Goal: Browse casually: Explore the website without a specific task or goal

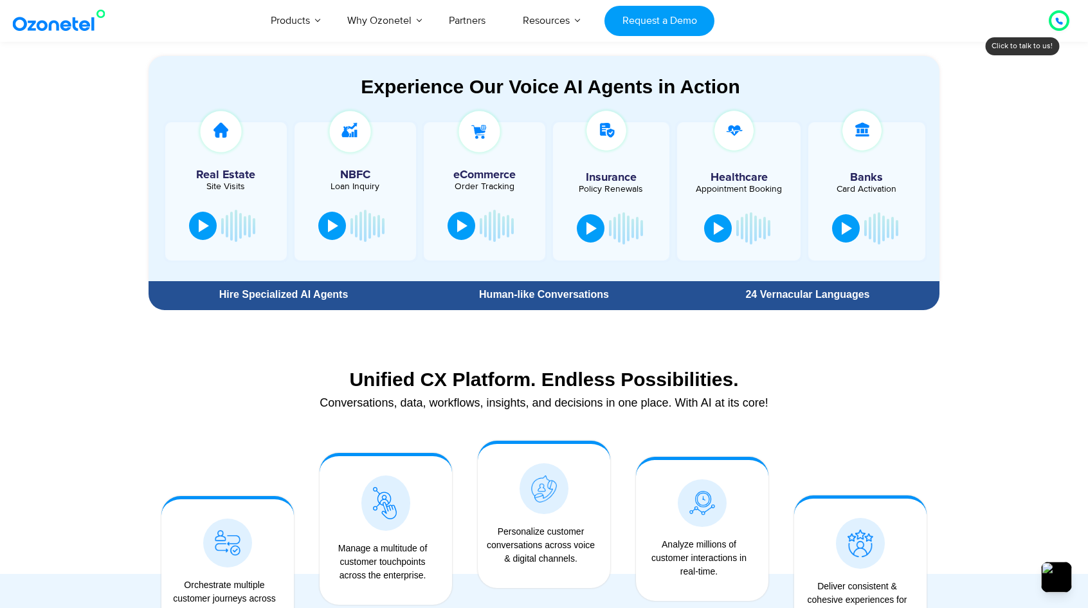
scroll to position [701, 0]
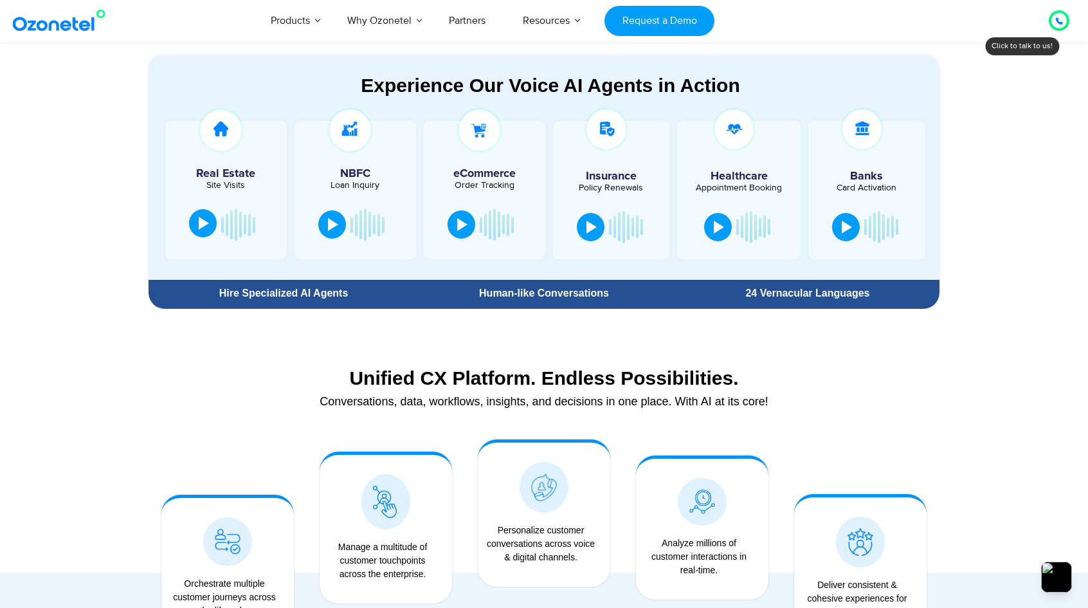
click at [201, 222] on div at bounding box center [204, 223] width 10 height 13
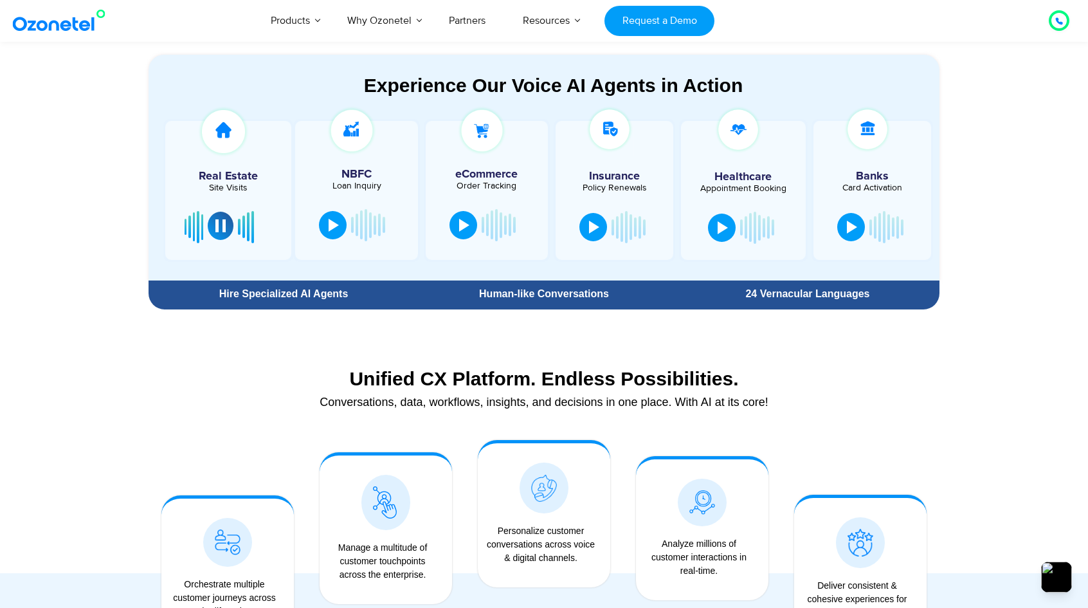
click at [220, 223] on div at bounding box center [220, 225] width 10 height 13
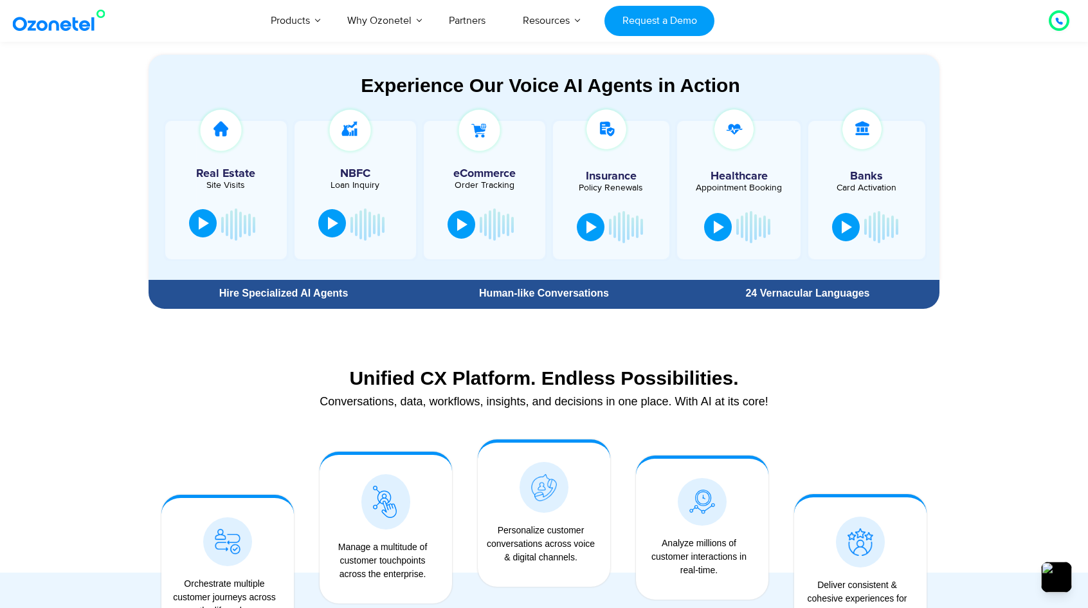
click at [332, 225] on div at bounding box center [333, 223] width 10 height 13
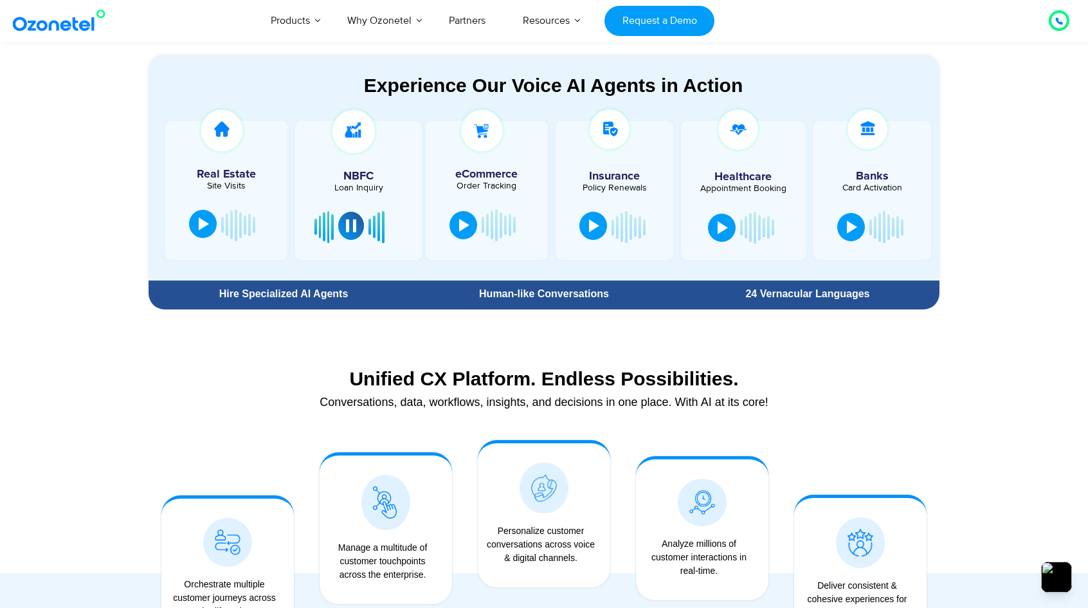
click at [593, 222] on div at bounding box center [594, 225] width 10 height 13
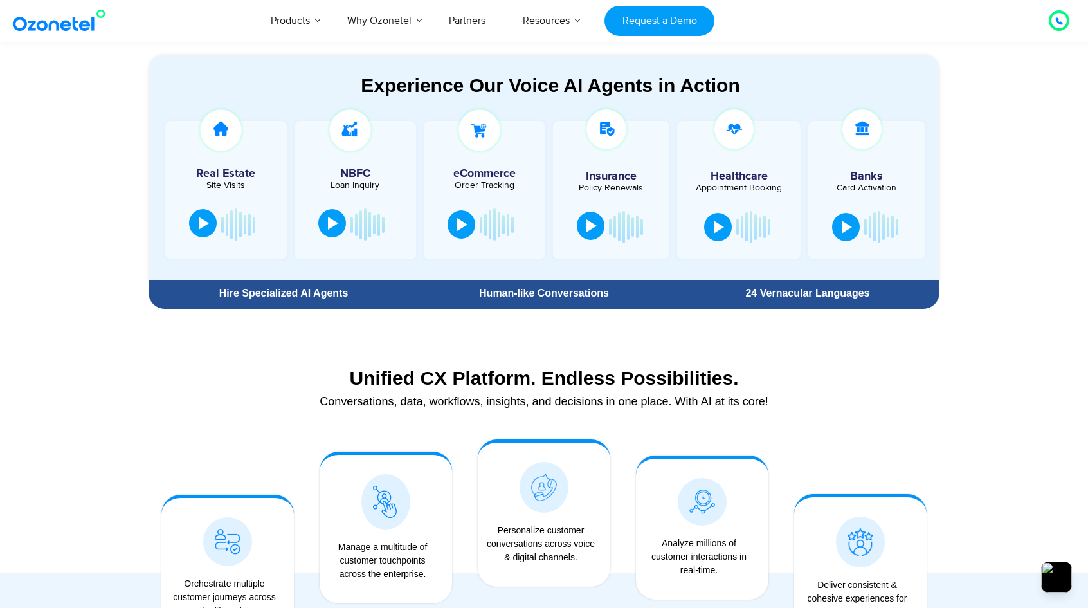
click at [593, 222] on div at bounding box center [591, 225] width 10 height 13
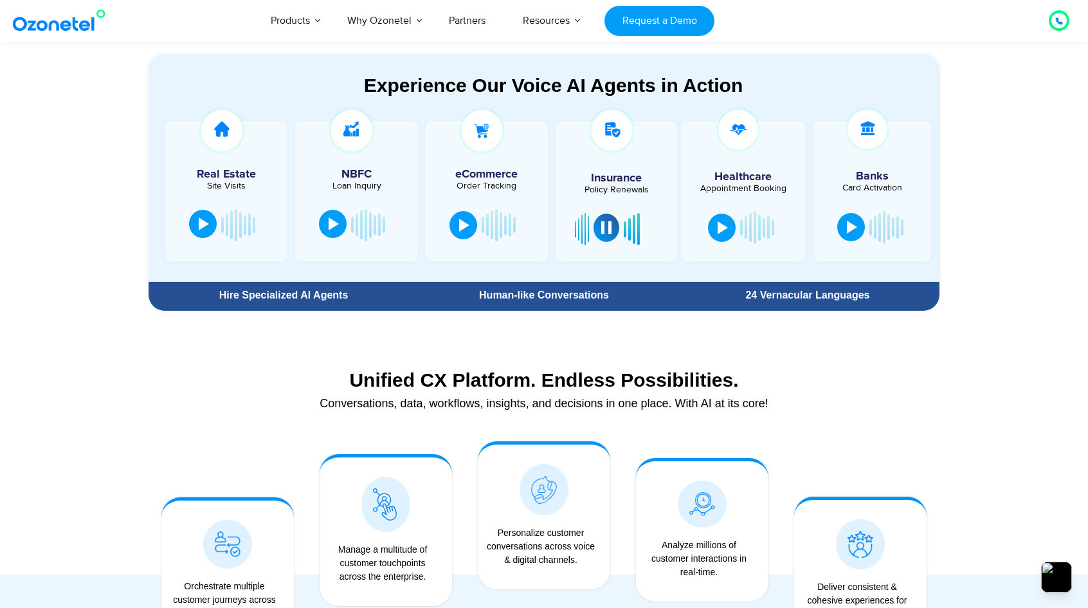
click at [320, 217] on button at bounding box center [333, 224] width 28 height 28
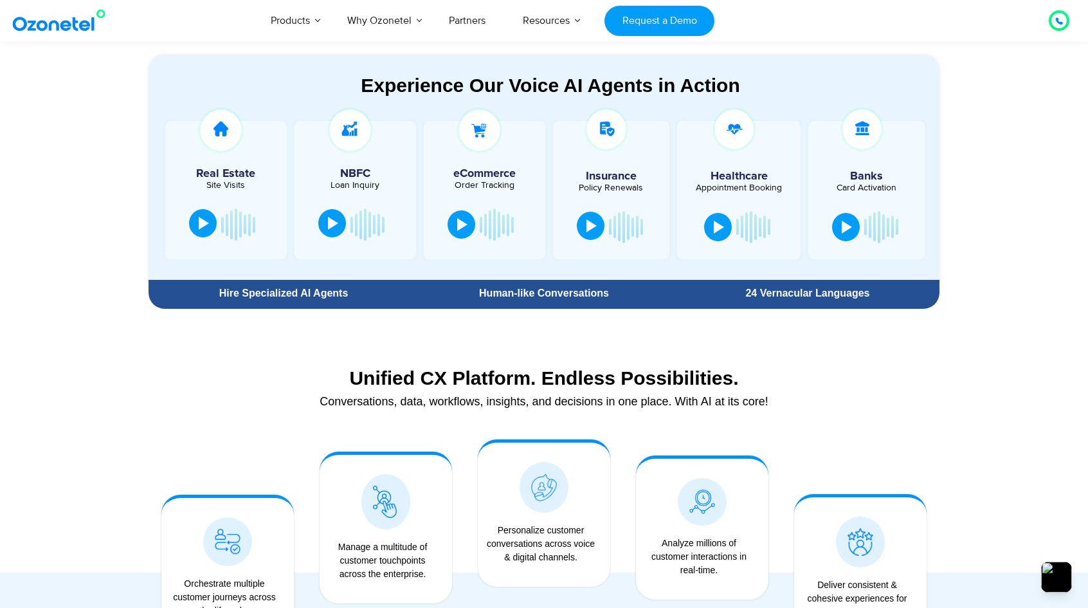
click at [324, 218] on button at bounding box center [332, 223] width 28 height 28
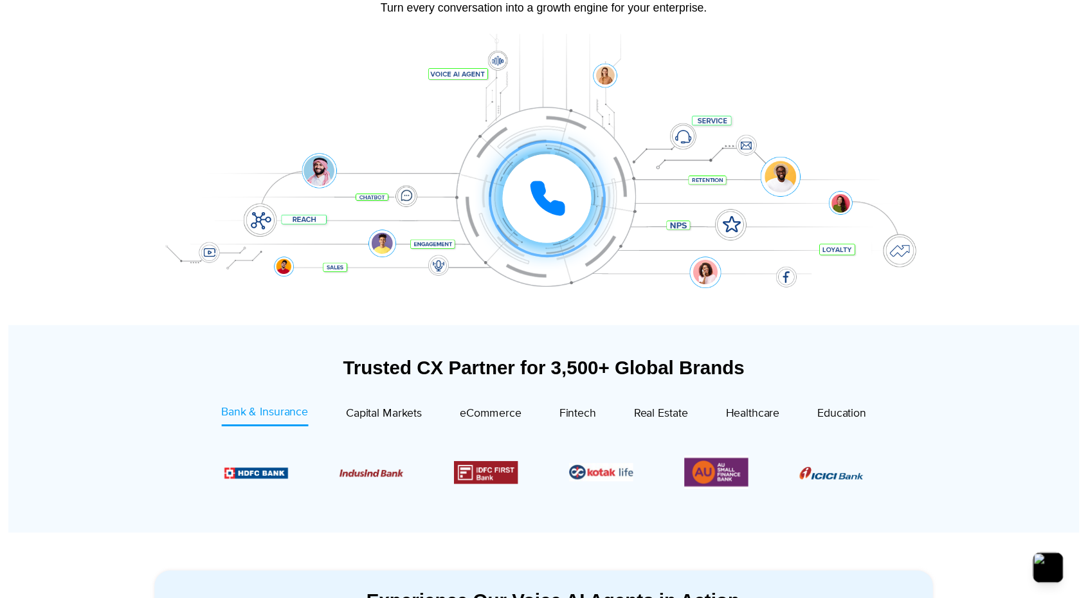
scroll to position [0, 0]
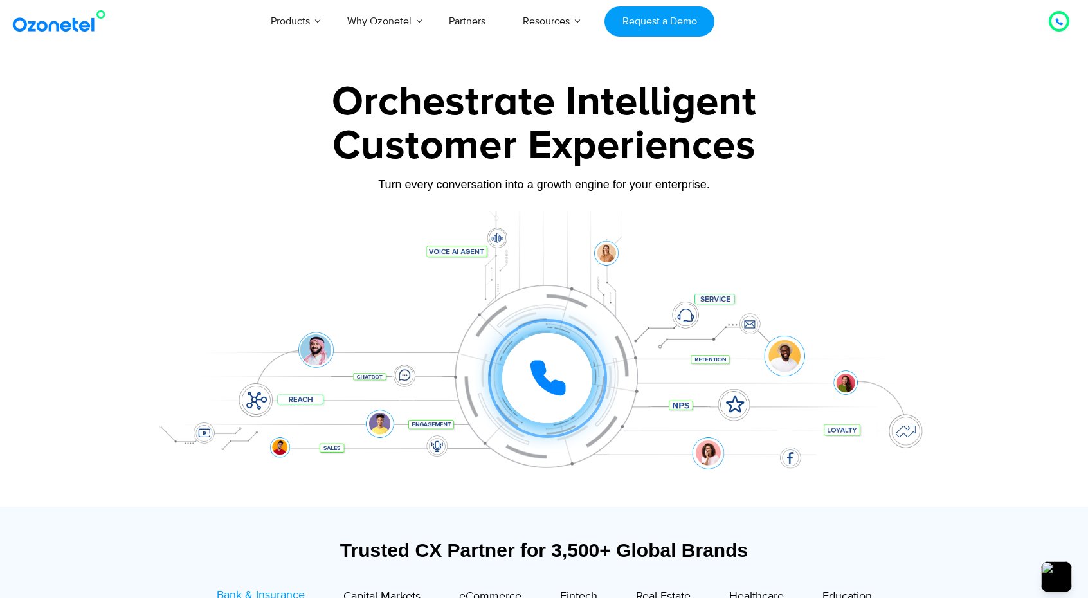
click at [1020, 205] on div at bounding box center [544, 288] width 1088 height 438
drag, startPoint x: 1020, startPoint y: 205, endPoint x: 1003, endPoint y: 93, distance: 113.1
click at [1003, 93] on div at bounding box center [544, 288] width 1088 height 438
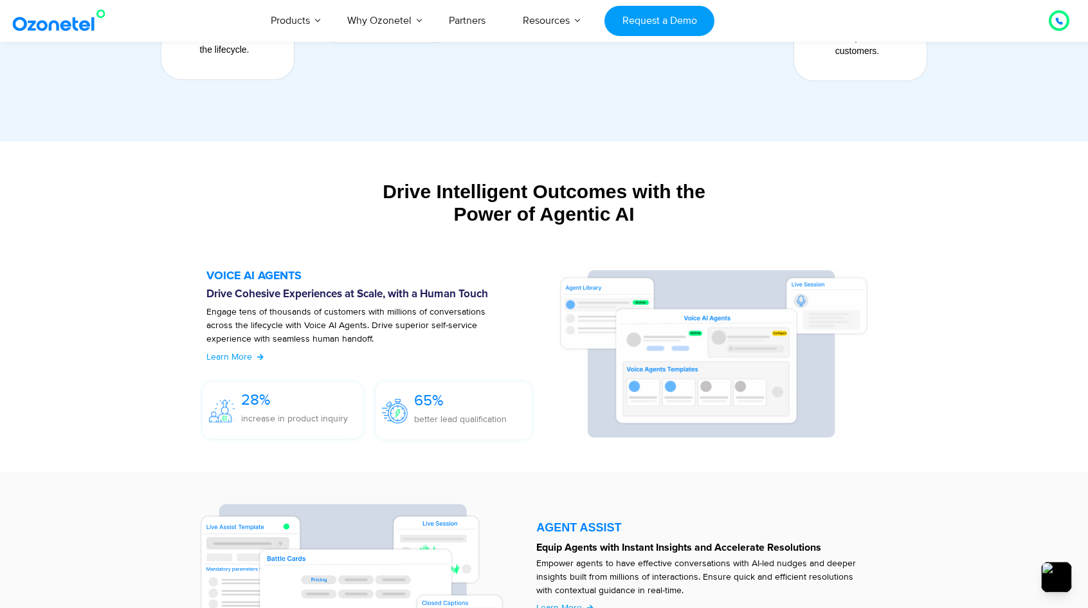
scroll to position [1261, 0]
